Goal: Information Seeking & Learning: Learn about a topic

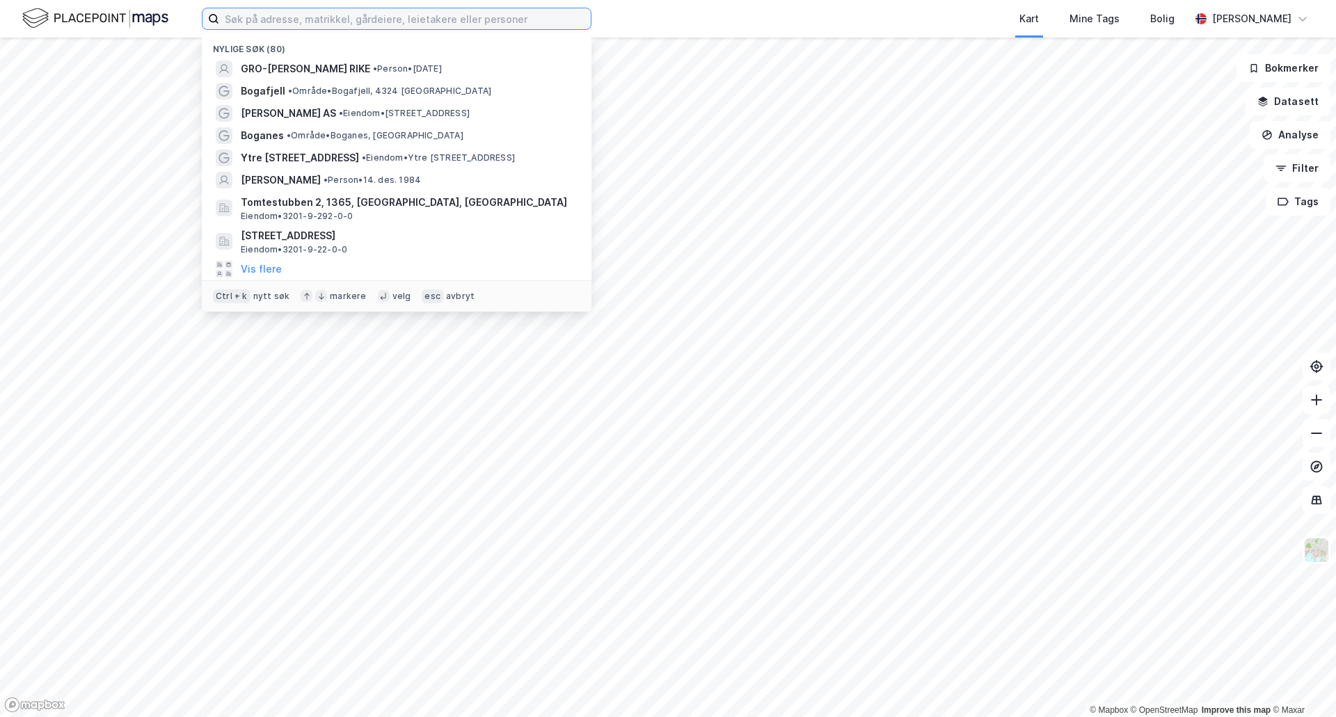
click at [305, 19] on input at bounding box center [405, 18] width 372 height 21
type input "tomtestubben 8"
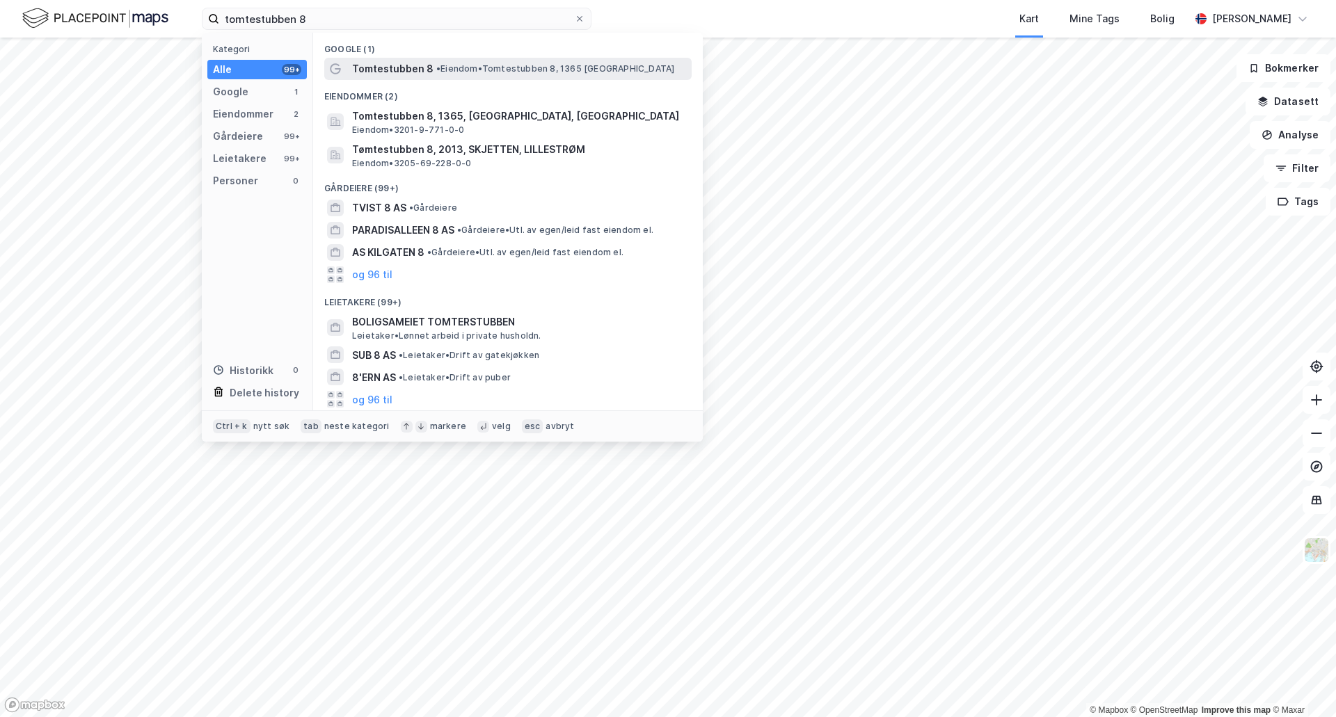
click at [462, 73] on span "• Eiendom • Tomtestubben 8, 1365 [GEOGRAPHIC_DATA]" at bounding box center [555, 68] width 238 height 11
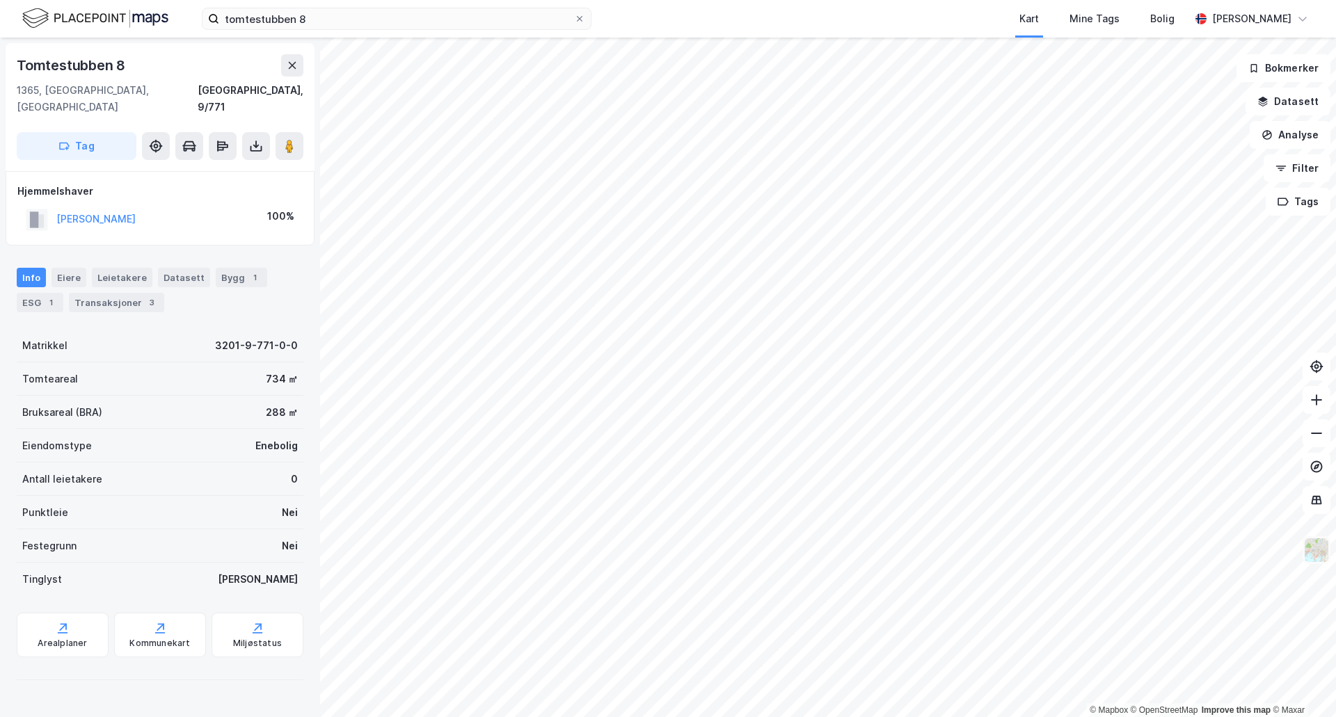
click at [1312, 546] on img at bounding box center [1316, 550] width 26 height 26
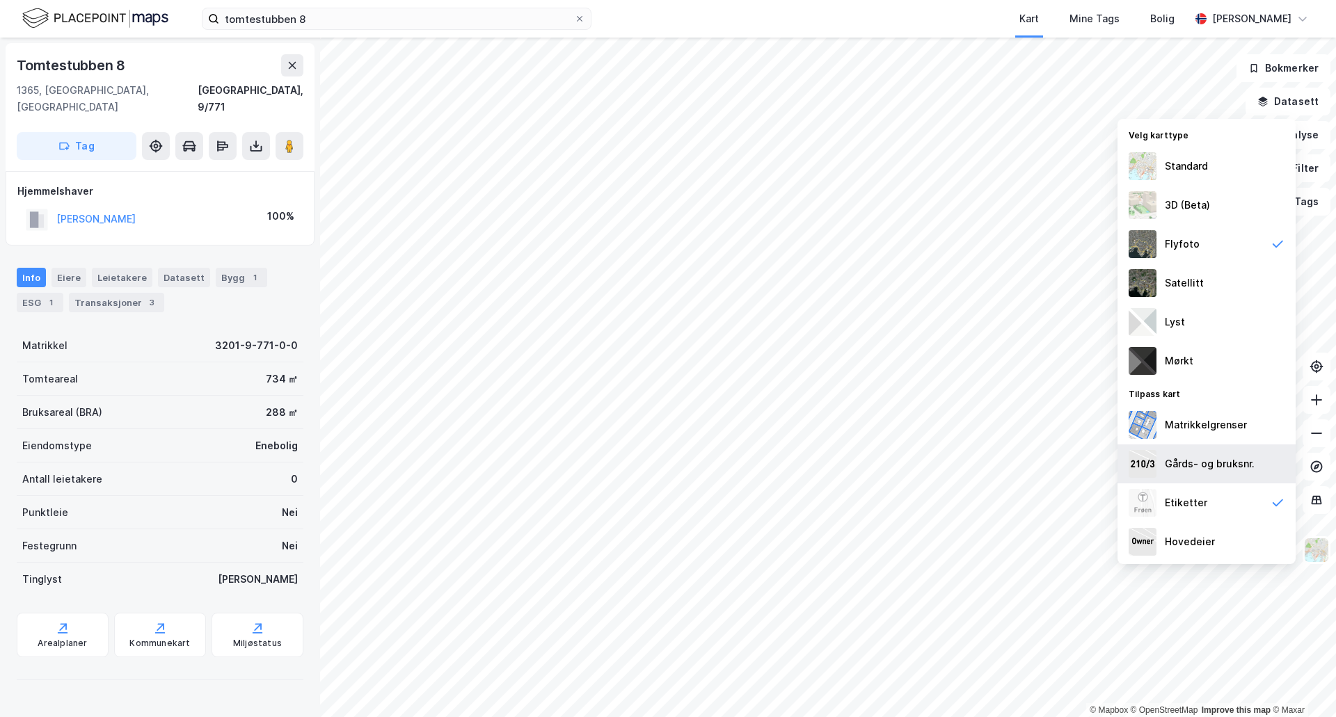
click at [1200, 468] on div "Gårds- og bruksnr." at bounding box center [1210, 464] width 90 height 17
click at [1187, 420] on div "Matrikkelgrenser" at bounding box center [1206, 425] width 82 height 17
